Goal: Navigation & Orientation: Locate item on page

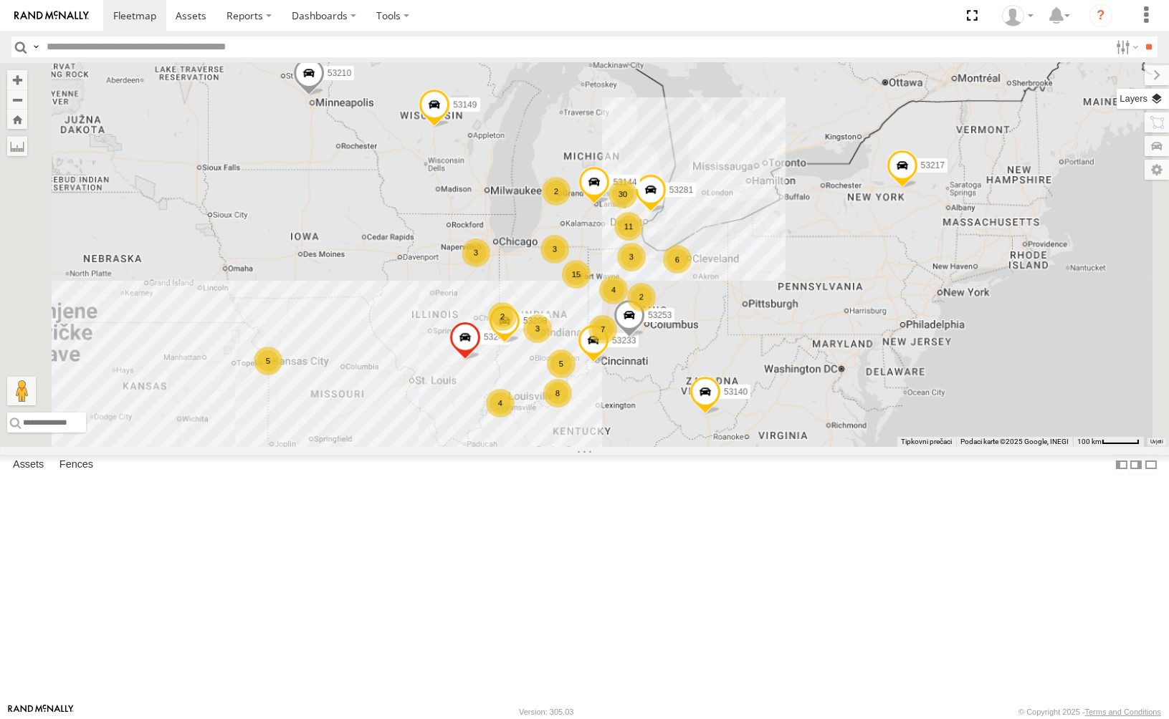
click at [1051, 97] on label at bounding box center [1142, 99] width 52 height 20
click at [0, 0] on label at bounding box center [0, 0] width 0 height 0
click at [0, 0] on span "Satellite + Roadmap" at bounding box center [0, 0] width 0 height 0
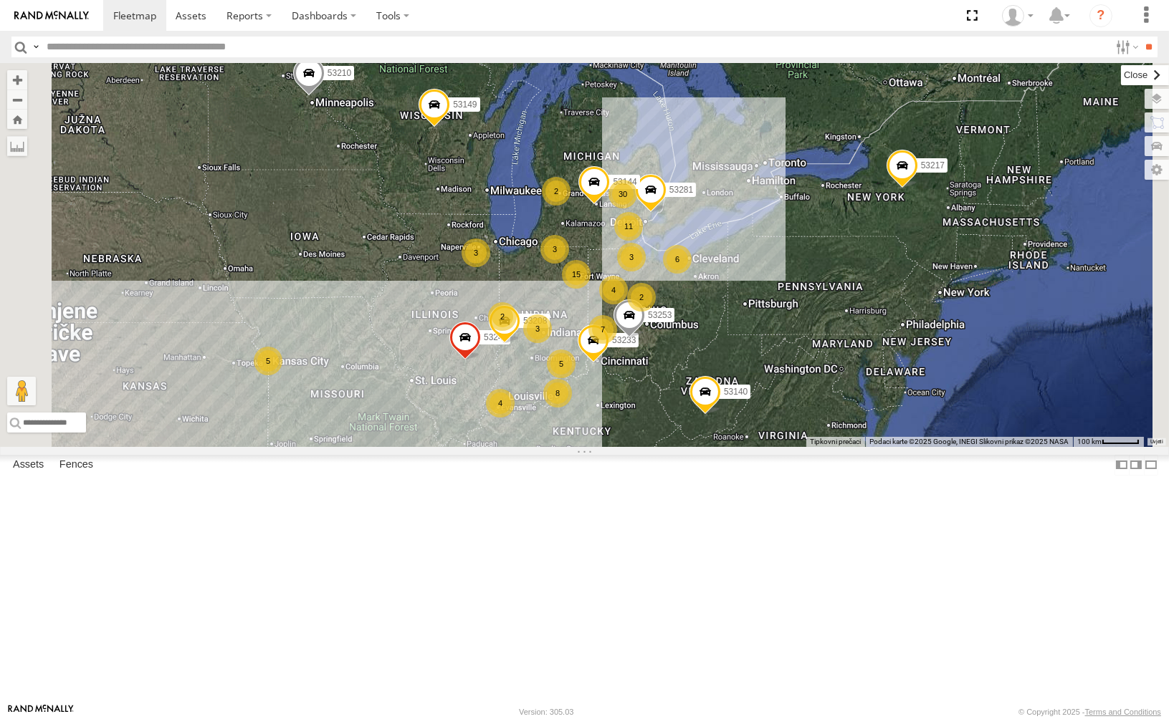
click at [1051, 72] on label at bounding box center [1145, 75] width 48 height 20
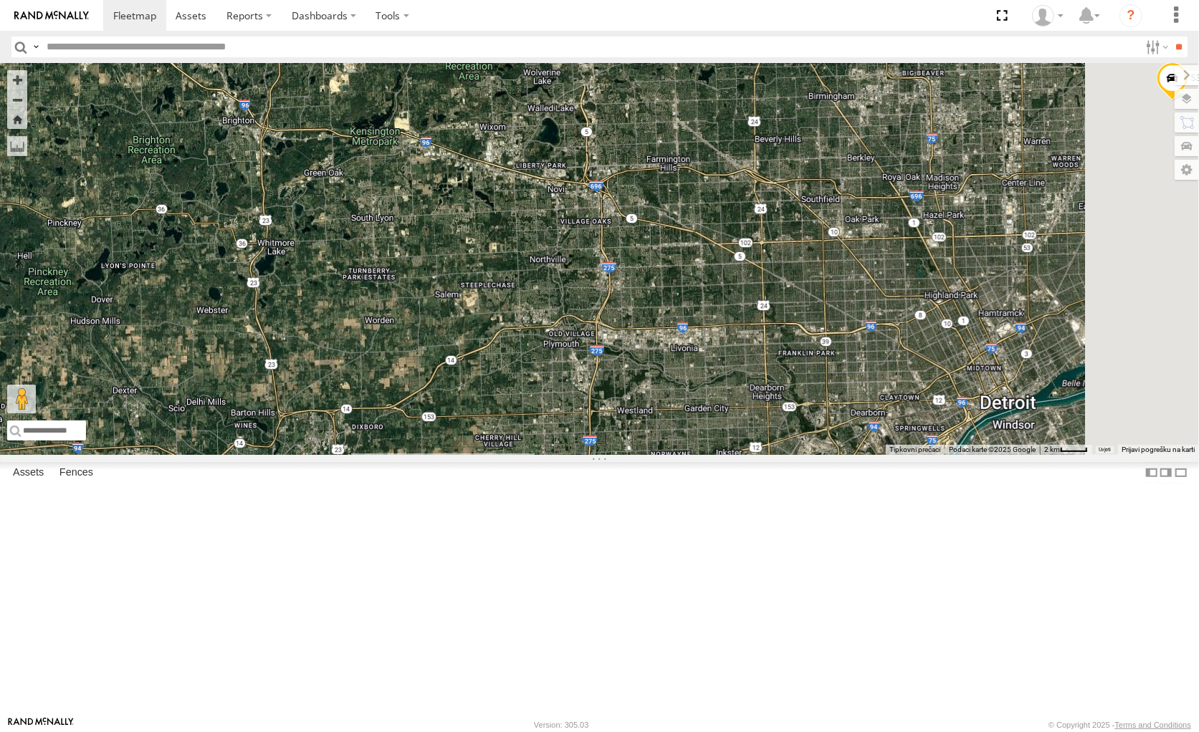
drag, startPoint x: 855, startPoint y: 269, endPoint x: 754, endPoint y: 545, distance: 294.4
click at [754, 455] on div "53149 53247 53210 53233 53217 53208 53253 53140 53281 53144 53203 53283 53211 5…" at bounding box center [599, 259] width 1199 height 392
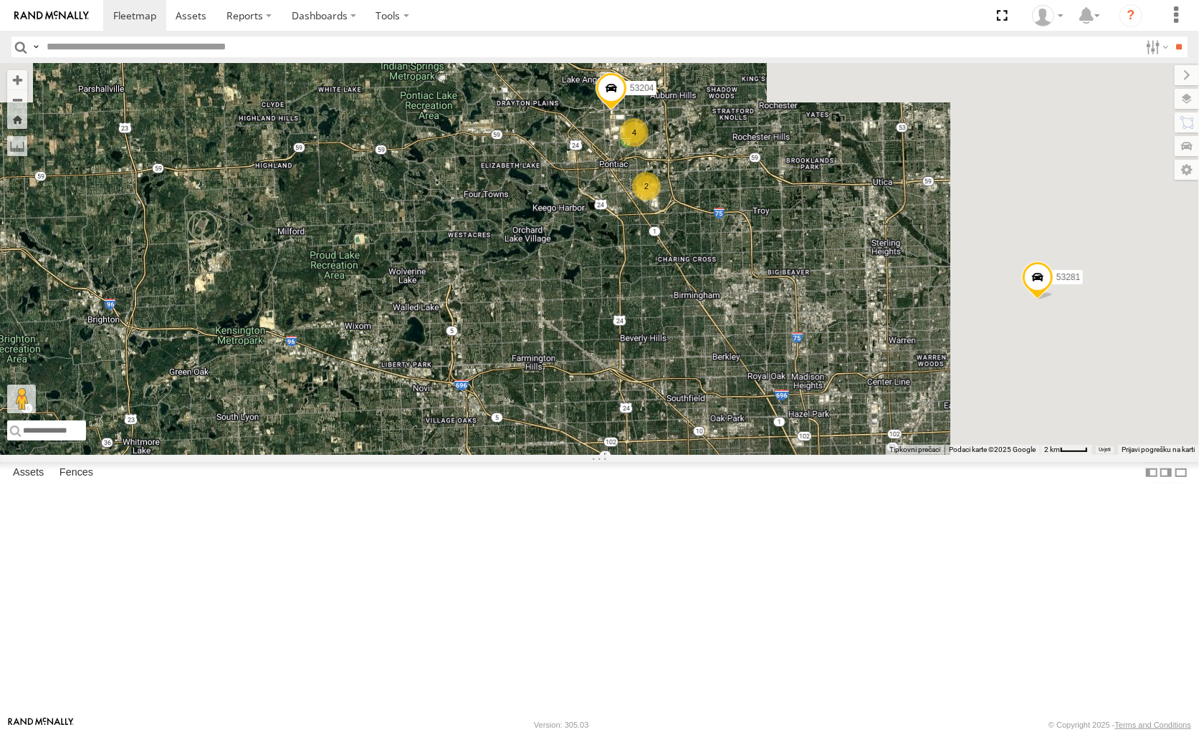
drag, startPoint x: 811, startPoint y: 287, endPoint x: 661, endPoint y: 513, distance: 271.4
click at [661, 455] on div "53149 53247 53210 53233 53217 53208 53253 53140 53281 53144 53203 53283 53211 5…" at bounding box center [599, 259] width 1199 height 392
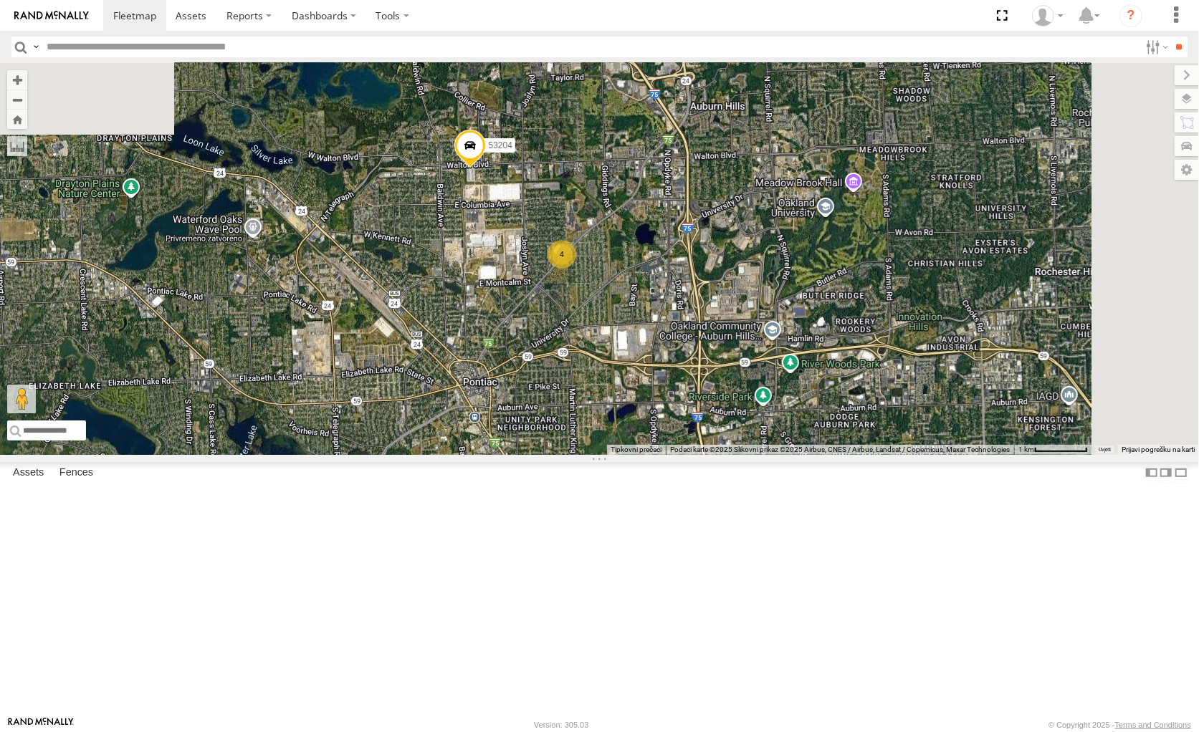
drag, startPoint x: 703, startPoint y: 182, endPoint x: 695, endPoint y: 441, distance: 259.5
click at [695, 441] on div "53149 53247 53210 53233 53217 53208 53253 53140 53281 53144 53203 53283 53211 5…" at bounding box center [599, 259] width 1199 height 392
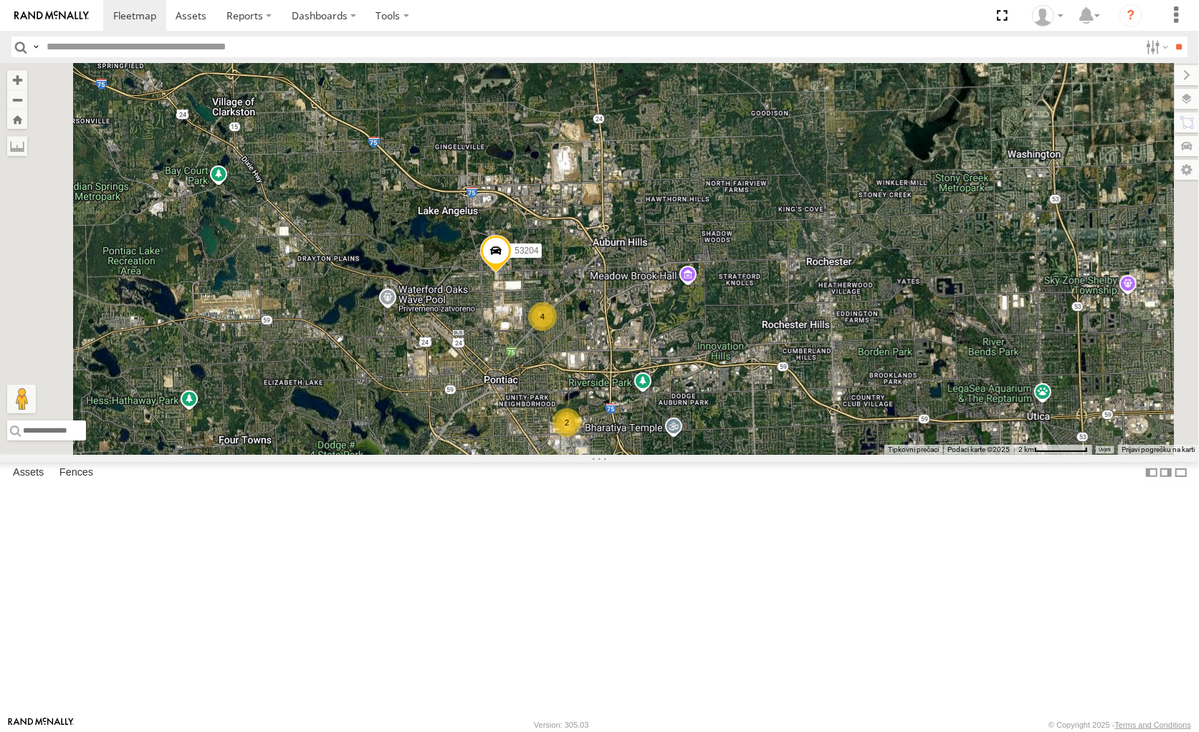
drag, startPoint x: 584, startPoint y: 259, endPoint x: 629, endPoint y: 438, distance: 184.7
click at [629, 438] on div "53149 53247 53210 53233 53217 53208 53253 53140 53281 53144 53203 53283 53211 5…" at bounding box center [599, 259] width 1199 height 392
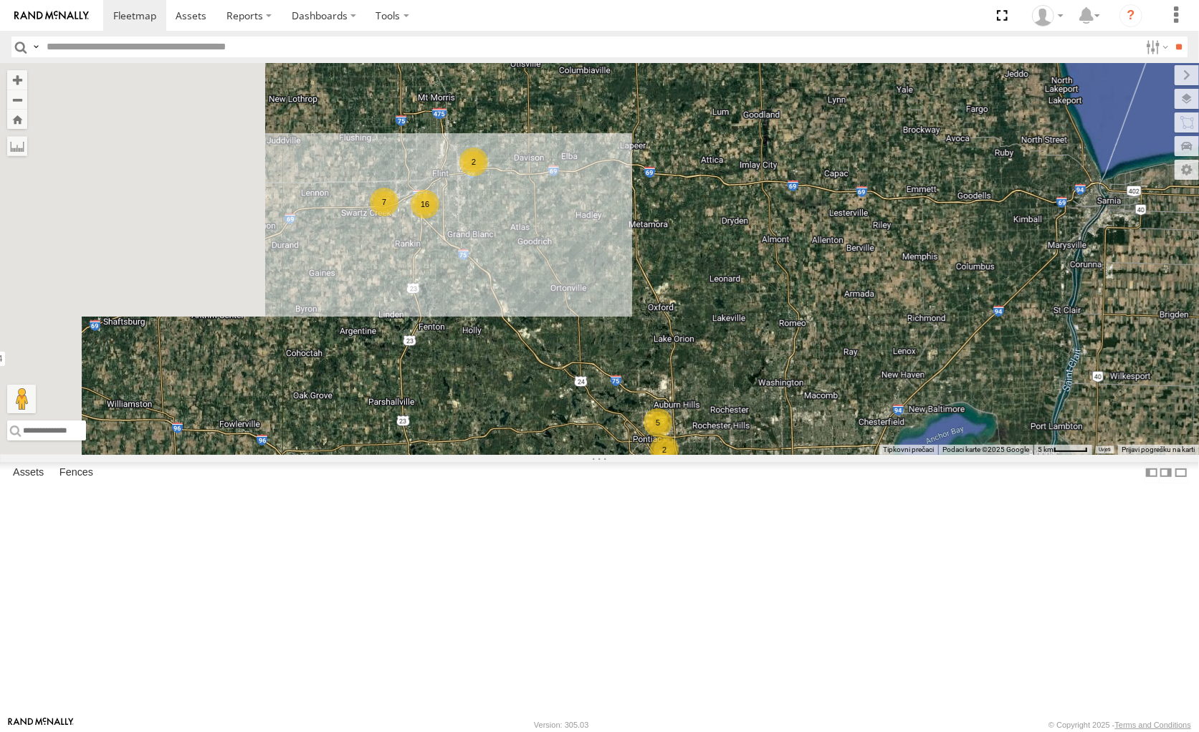
drag, startPoint x: 606, startPoint y: 425, endPoint x: 692, endPoint y: 438, distance: 86.9
click at [795, 455] on div "53149 53247 53210 53233 53217 53208 53253 53140 53281 53144 53203 53283 53211 5…" at bounding box center [599, 259] width 1199 height 392
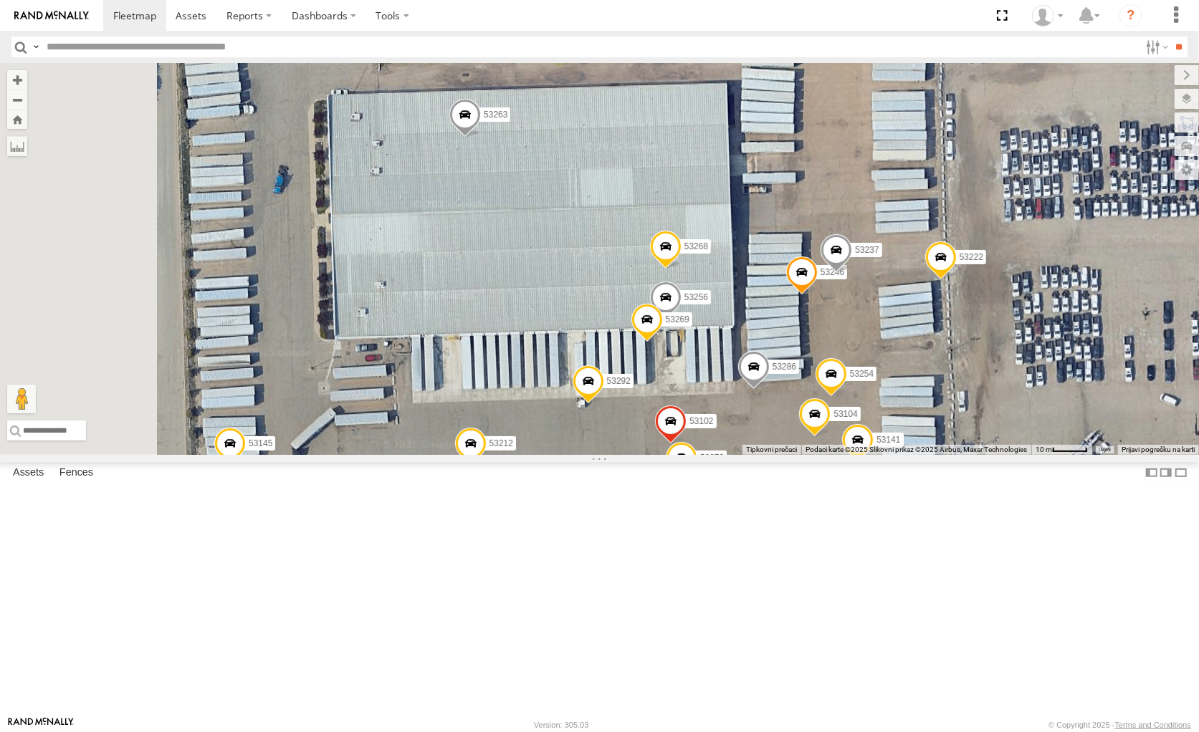
drag, startPoint x: 885, startPoint y: 500, endPoint x: 998, endPoint y: 621, distance: 165.8
click at [998, 455] on div "53149 53247 53210 53233 53217 53208 53253 53140 53281 53144 53203 53283 53211 5…" at bounding box center [599, 259] width 1199 height 392
